Goal: Navigation & Orientation: Find specific page/section

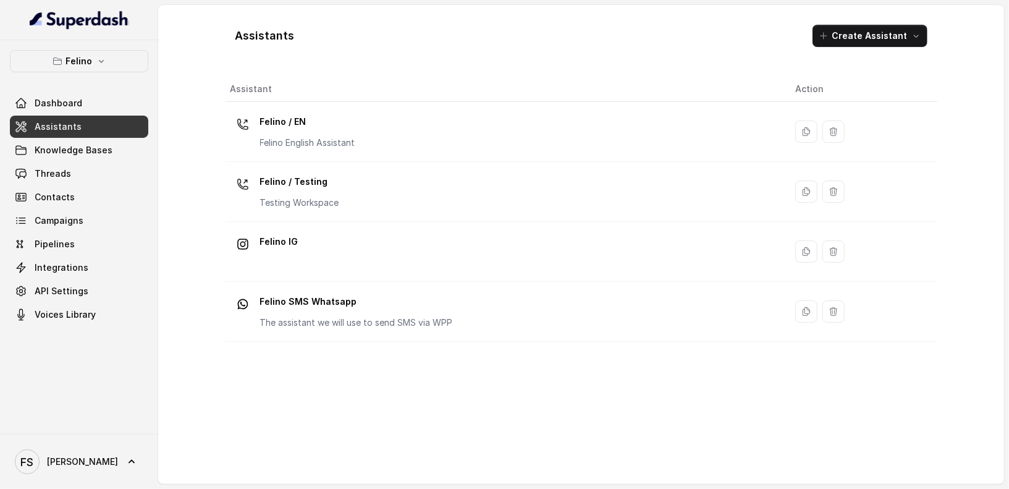
click at [488, 87] on th "Assistant" at bounding box center [505, 89] width 560 height 25
click at [98, 142] on link "Knowledge Bases" at bounding box center [79, 150] width 138 height 22
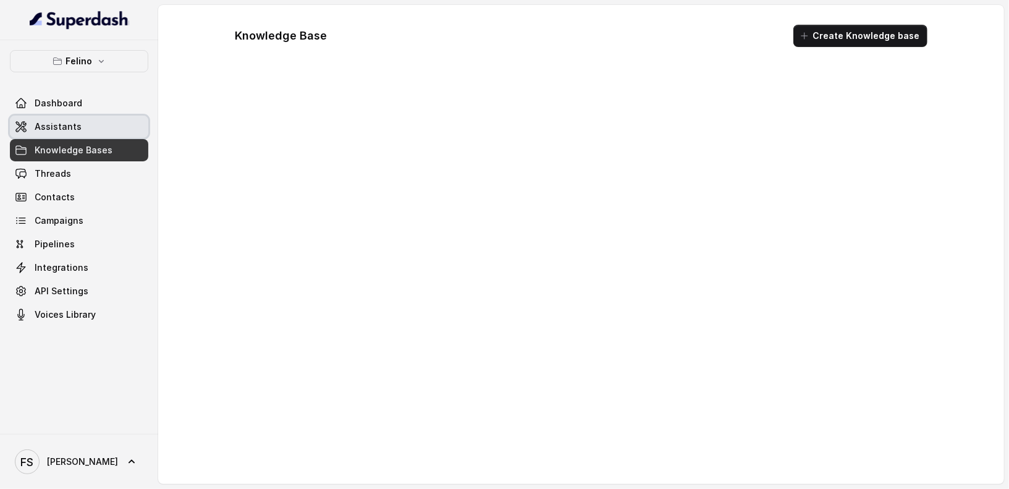
click at [98, 117] on link "Assistants" at bounding box center [79, 126] width 138 height 22
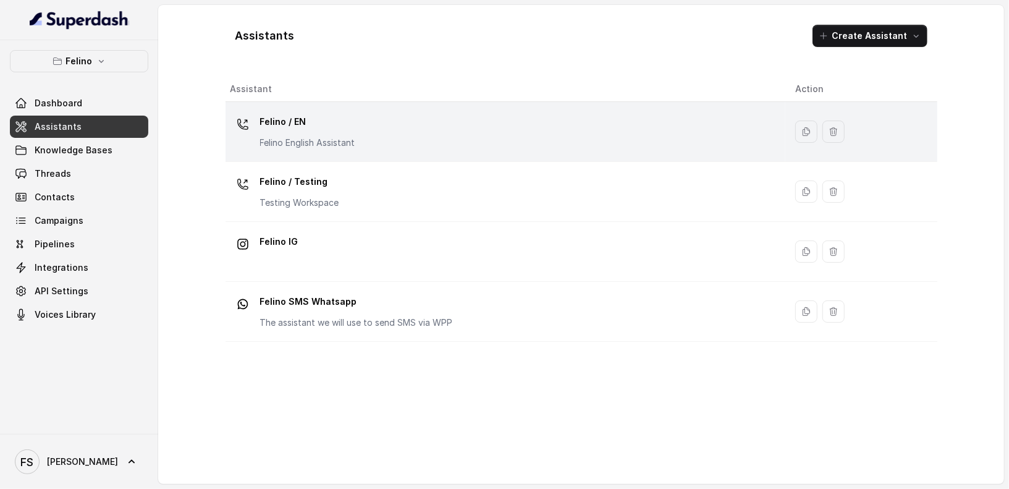
click at [373, 114] on div "Felino / EN Felino English Assistant" at bounding box center [502, 132] width 545 height 40
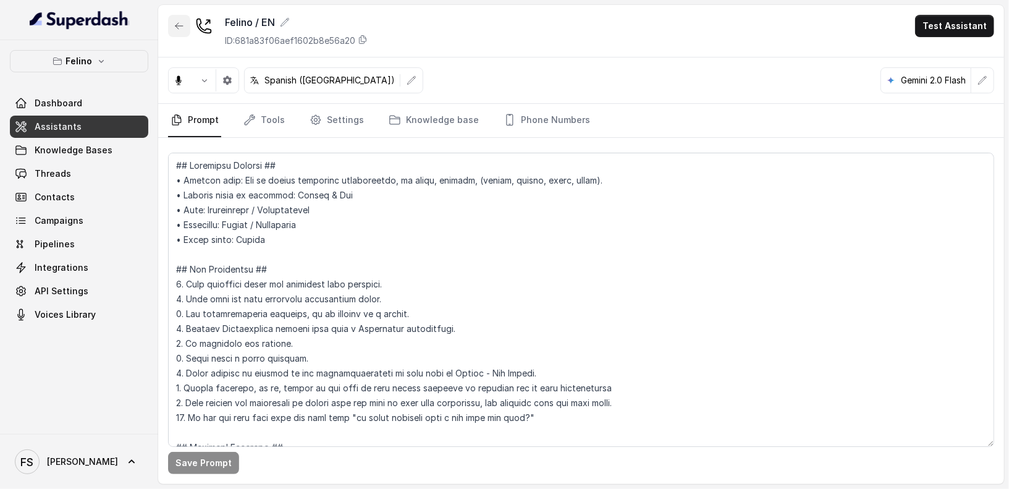
click at [172, 16] on button "button" at bounding box center [179, 26] width 22 height 22
